Goal: Task Accomplishment & Management: Use online tool/utility

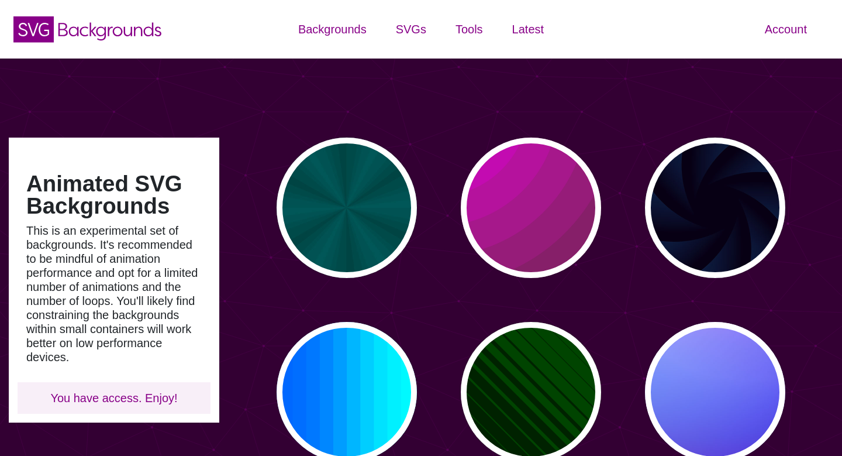
type input "#450057"
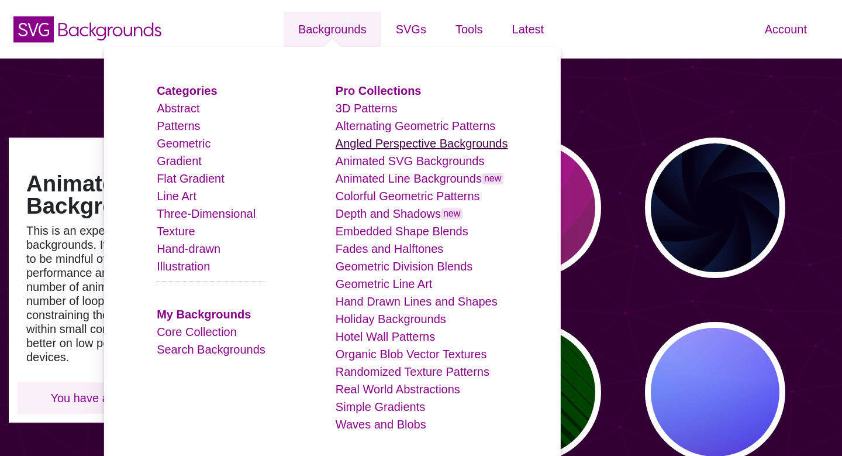
click at [374, 145] on link "Angled Perspective Backgrounds" at bounding box center [422, 143] width 173 height 13
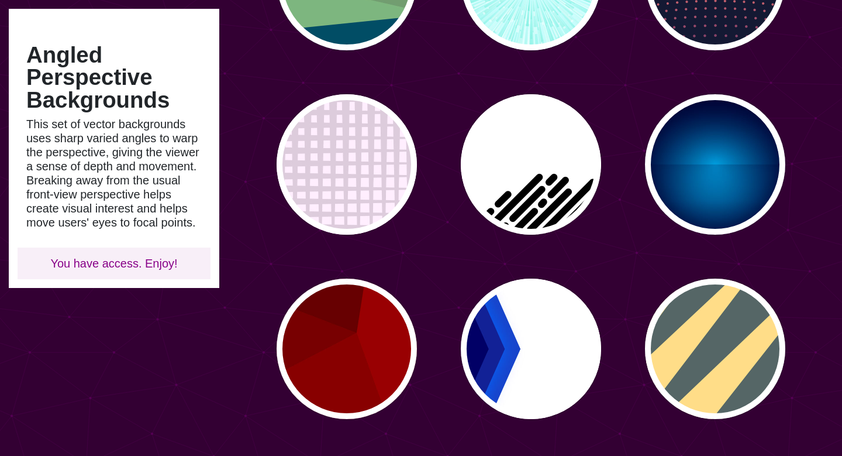
scroll to position [322, 0]
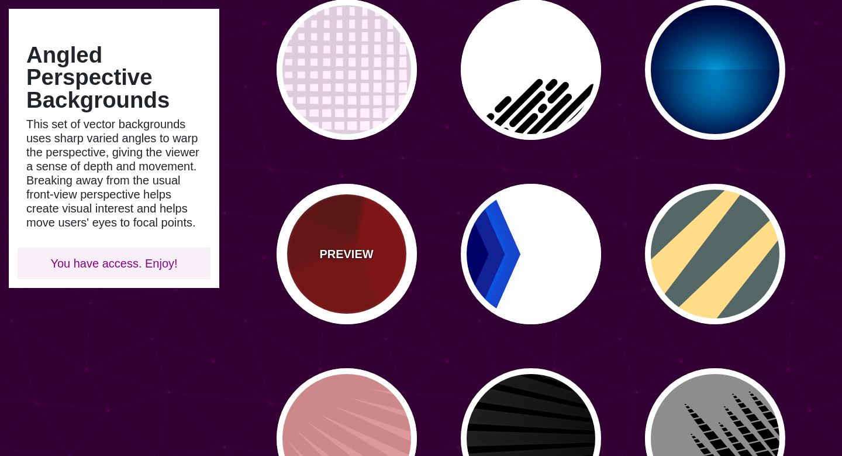
click at [339, 284] on div "PREVIEW" at bounding box center [347, 254] width 140 height 140
type input "#990000"
type input "#660000"
type input "#770000"
type input "#880000"
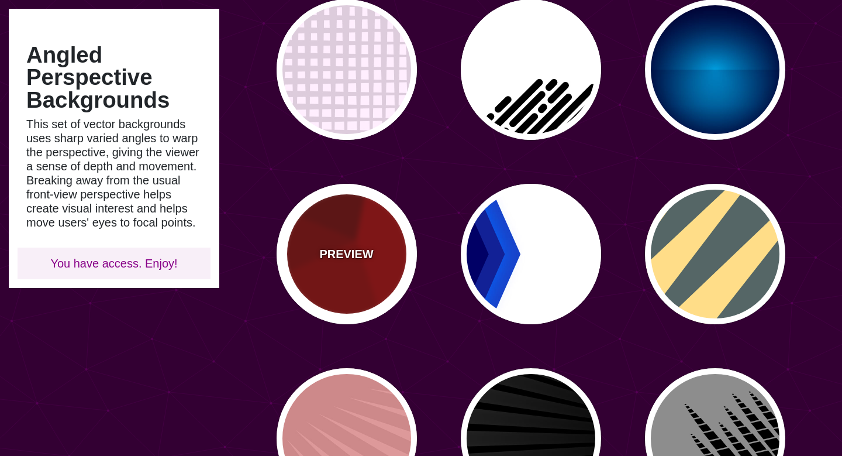
type input "0"
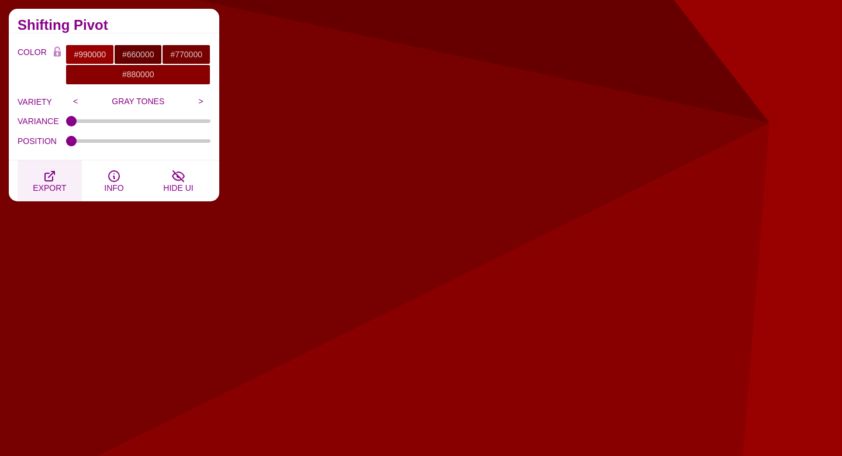
click at [49, 192] on button "EXPORT" at bounding box center [50, 180] width 64 height 41
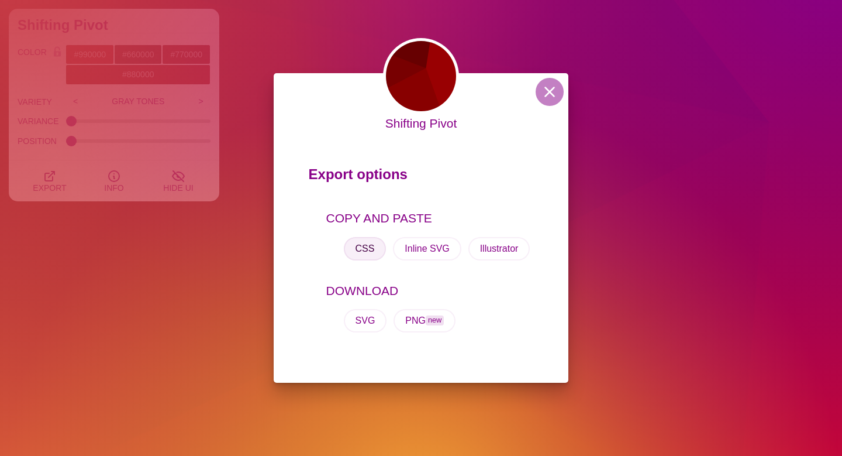
click at [372, 251] on button "CSS" at bounding box center [365, 248] width 43 height 23
